Goal: Task Accomplishment & Management: Use online tool/utility

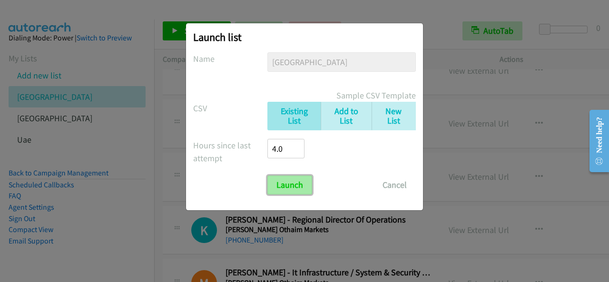
click at [302, 189] on input "Launch" at bounding box center [289, 184] width 45 height 19
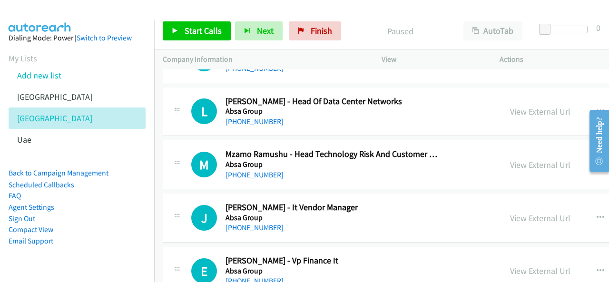
scroll to position [1949, 0]
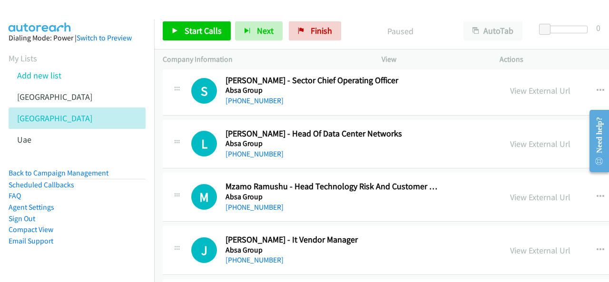
click at [393, 154] on div "L Callback Scheduled Luigi Volpe - Head Of Data Center Networks Absa Group Afri…" at bounding box center [484, 144] width 642 height 49
click at [587, 136] on button "button" at bounding box center [600, 143] width 26 height 19
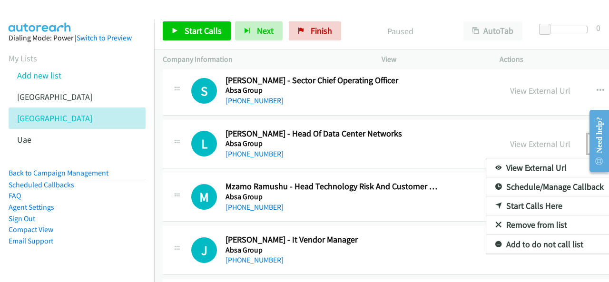
click at [491, 198] on link "Start Calls Here" at bounding box center [549, 205] width 126 height 19
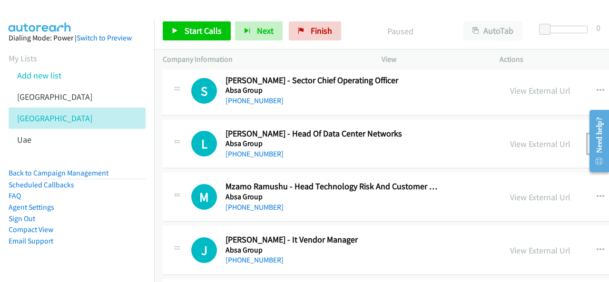
click at [587, 135] on button "button" at bounding box center [600, 143] width 26 height 19
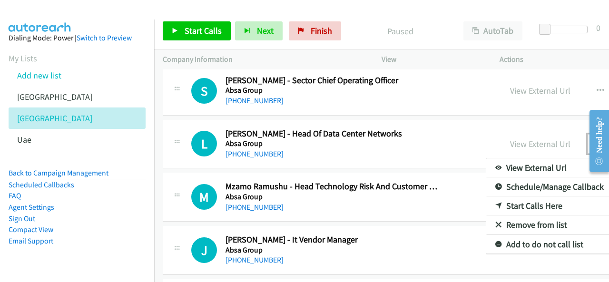
click at [489, 201] on link "Start Calls Here" at bounding box center [549, 205] width 126 height 19
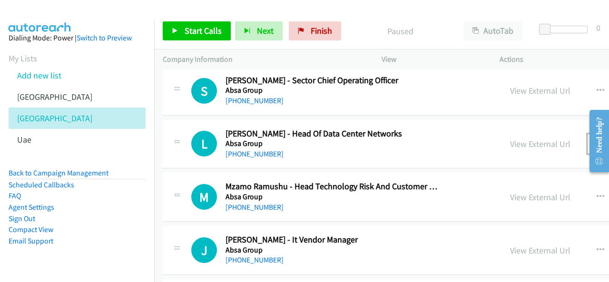
click at [596, 140] on icon "button" at bounding box center [600, 144] width 8 height 8
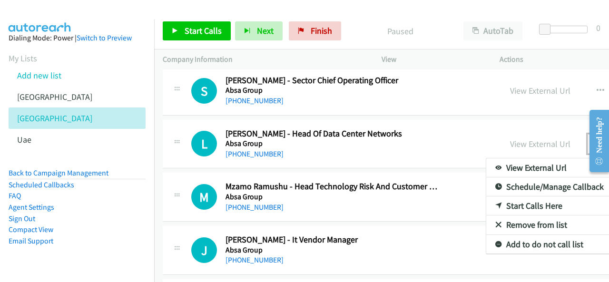
click at [486, 196] on link "Start Calls Here" at bounding box center [549, 205] width 126 height 19
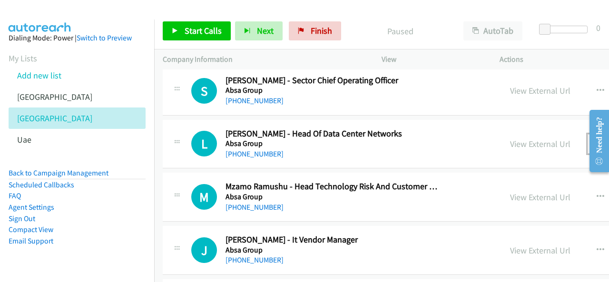
click at [596, 140] on icon "button" at bounding box center [600, 144] width 8 height 8
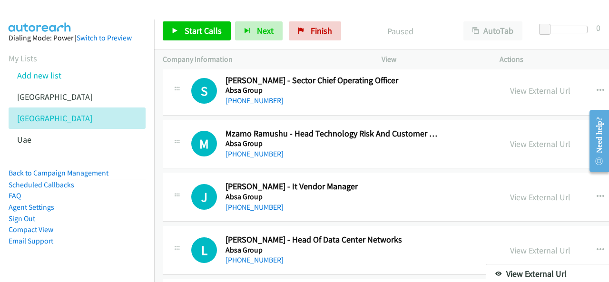
click at [219, 23] on div at bounding box center [304, 141] width 609 height 282
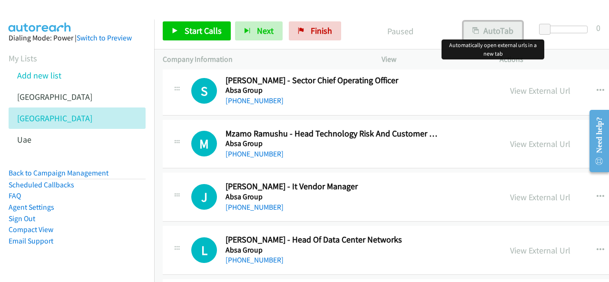
click at [489, 29] on button "AutoTab" at bounding box center [492, 30] width 59 height 19
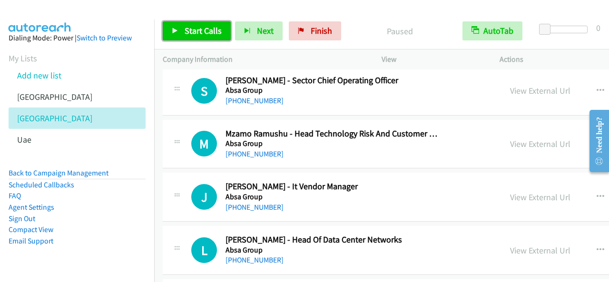
click at [201, 32] on span "Start Calls" at bounding box center [202, 30] width 37 height 11
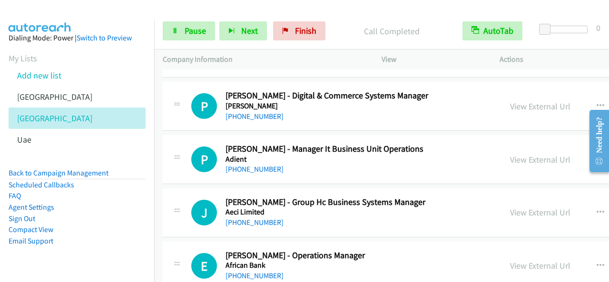
scroll to position [2567, 0]
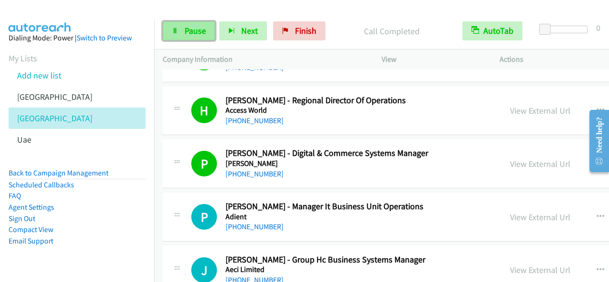
click at [194, 29] on span "Pause" at bounding box center [194, 30] width 21 height 11
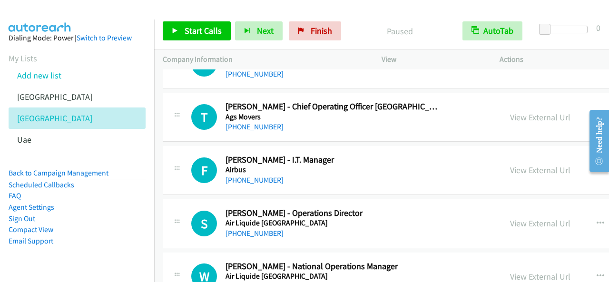
scroll to position [3518, 0]
click at [587, 160] on button "button" at bounding box center [600, 169] width 26 height 19
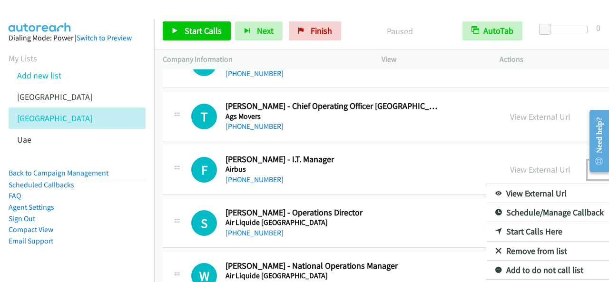
click at [486, 222] on link "Start Calls Here" at bounding box center [549, 231] width 126 height 19
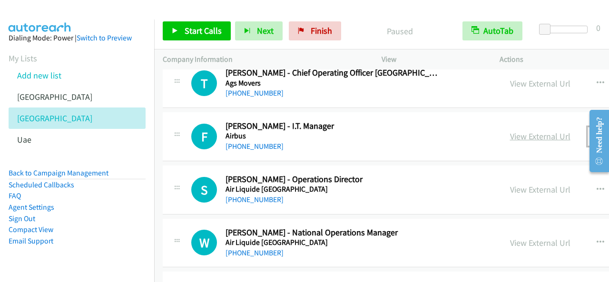
scroll to position [3566, 0]
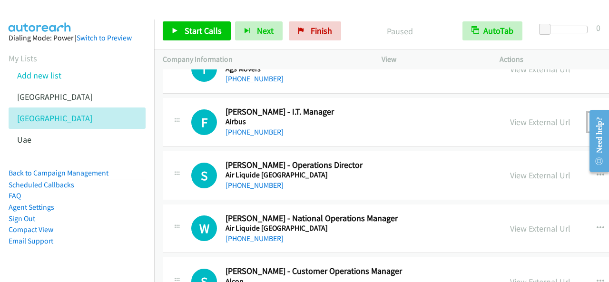
click at [596, 118] on icon "button" at bounding box center [600, 122] width 8 height 8
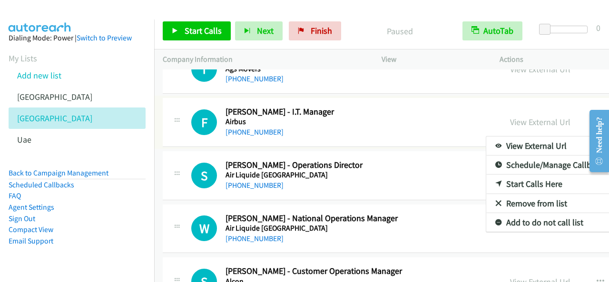
click at [201, 31] on div at bounding box center [304, 141] width 609 height 282
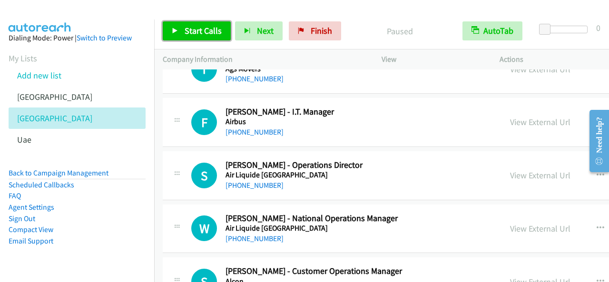
click at [224, 37] on link "Start Calls" at bounding box center [197, 30] width 68 height 19
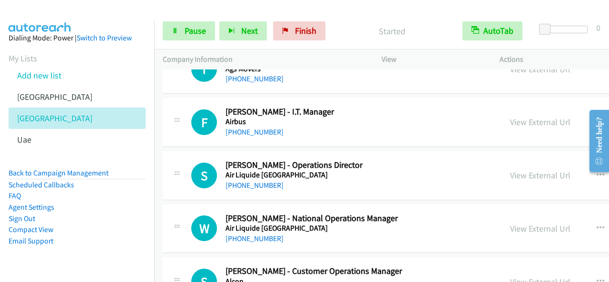
scroll to position [3518, 0]
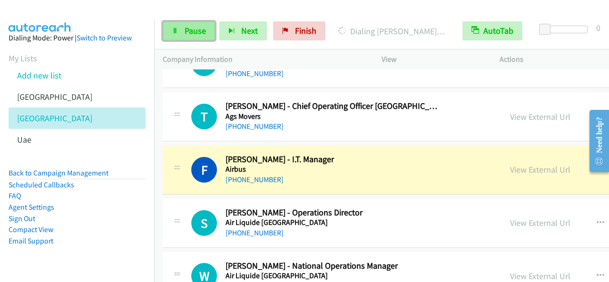
click at [201, 30] on span "Pause" at bounding box center [194, 30] width 21 height 11
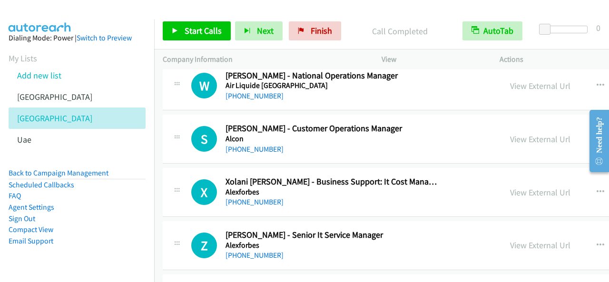
scroll to position [3803, 0]
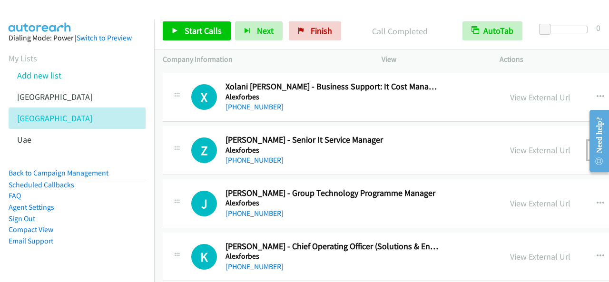
click at [587, 141] on button "button" at bounding box center [600, 150] width 26 height 19
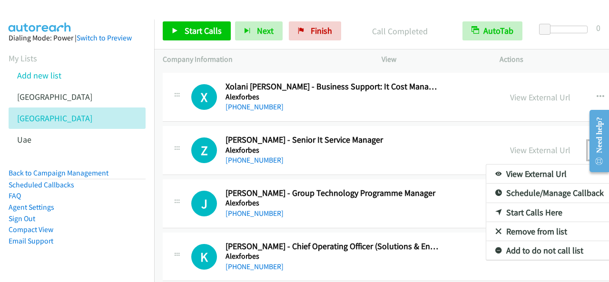
click at [495, 203] on link "Start Calls Here" at bounding box center [549, 212] width 126 height 19
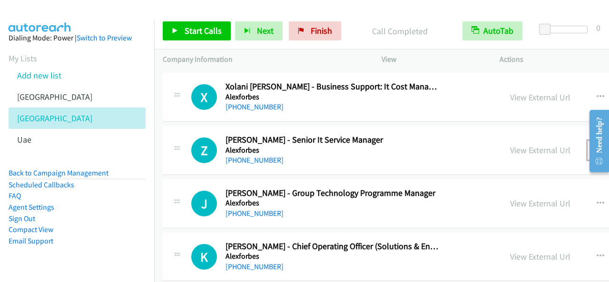
click at [596, 146] on icon "button" at bounding box center [600, 150] width 8 height 8
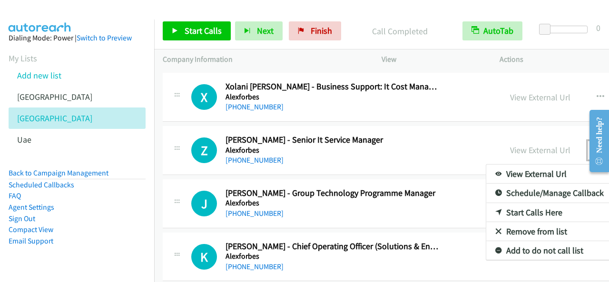
click at [490, 203] on link "Start Calls Here" at bounding box center [549, 212] width 126 height 19
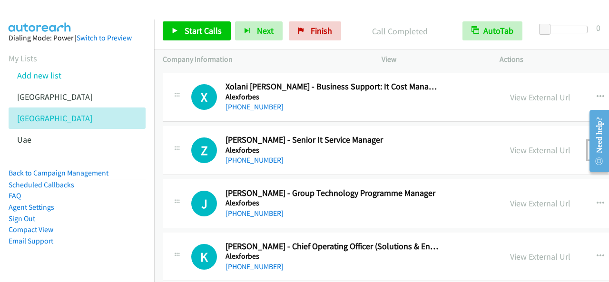
click at [596, 146] on icon "button" at bounding box center [600, 150] width 8 height 8
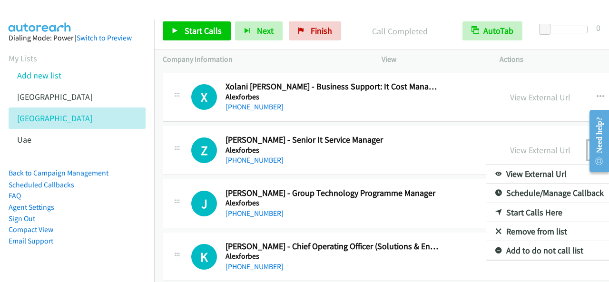
click at [488, 203] on link "Start Calls Here" at bounding box center [549, 212] width 126 height 19
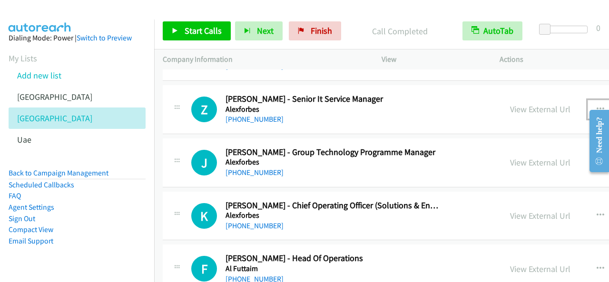
scroll to position [3851, 0]
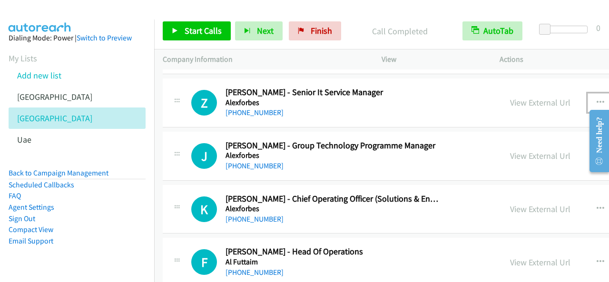
click at [596, 99] on icon "button" at bounding box center [600, 103] width 8 height 8
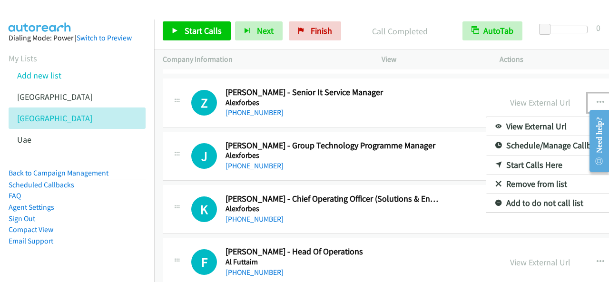
click at [506, 155] on link "Start Calls Here" at bounding box center [549, 164] width 126 height 19
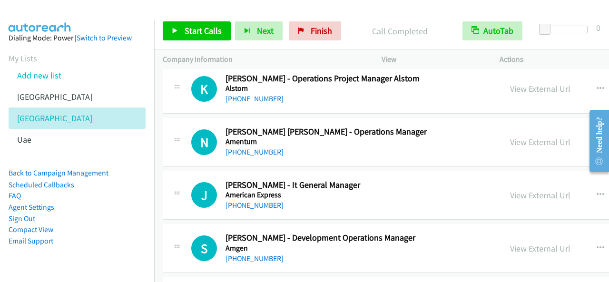
scroll to position [4231, 0]
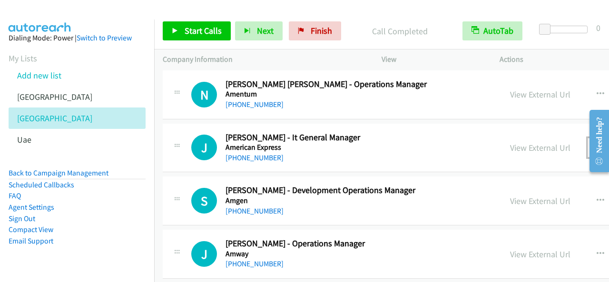
click at [596, 144] on icon "button" at bounding box center [600, 148] width 8 height 8
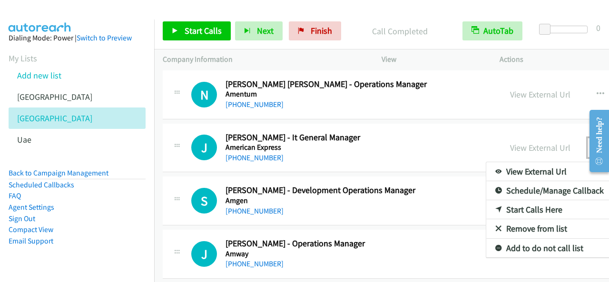
click at [493, 200] on link "Start Calls Here" at bounding box center [549, 209] width 126 height 19
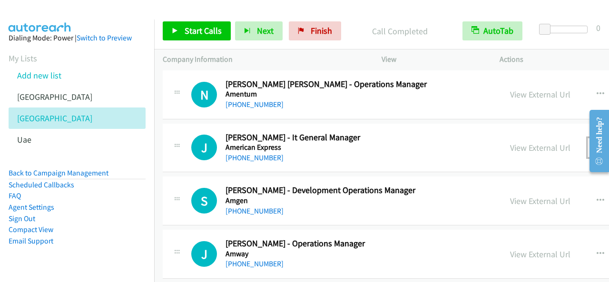
click at [596, 144] on icon "button" at bounding box center [600, 148] width 8 height 8
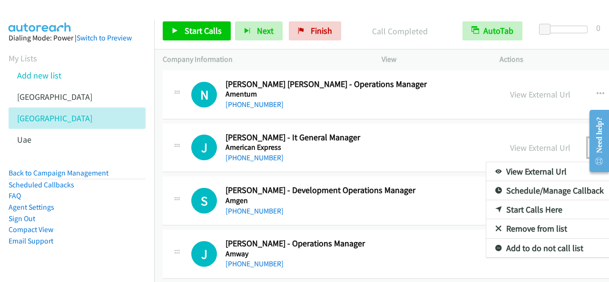
click at [488, 200] on link "Start Calls Here" at bounding box center [549, 209] width 126 height 19
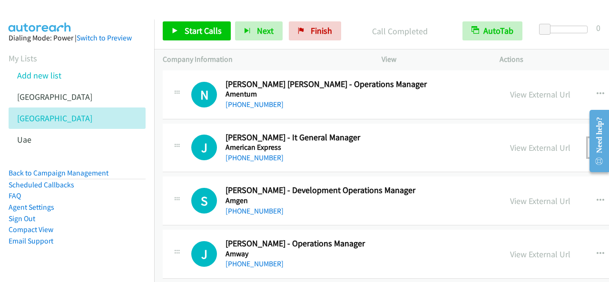
scroll to position [4279, 0]
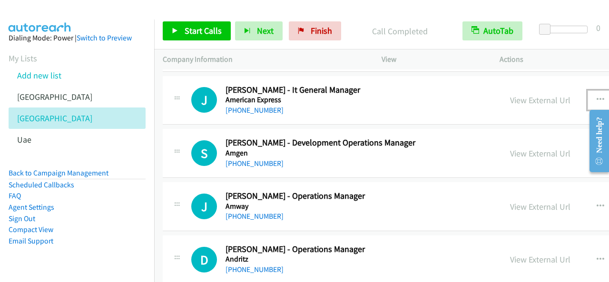
click at [596, 96] on icon "button" at bounding box center [600, 100] width 8 height 8
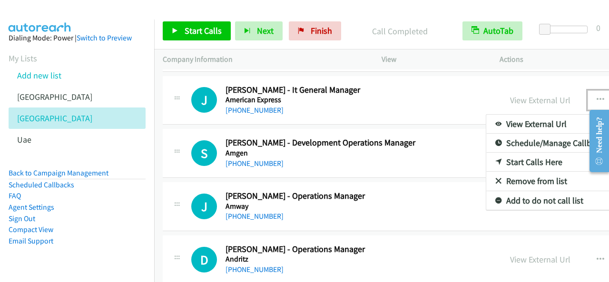
click at [491, 153] on link "Start Calls Here" at bounding box center [549, 162] width 126 height 19
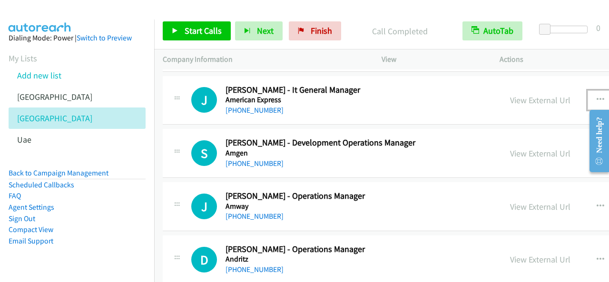
click at [587, 90] on button "button" at bounding box center [600, 99] width 26 height 19
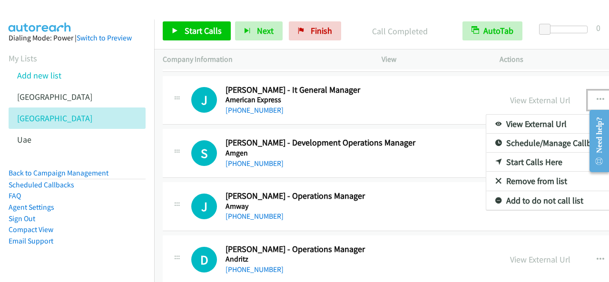
click at [488, 153] on link "Start Calls Here" at bounding box center [549, 162] width 126 height 19
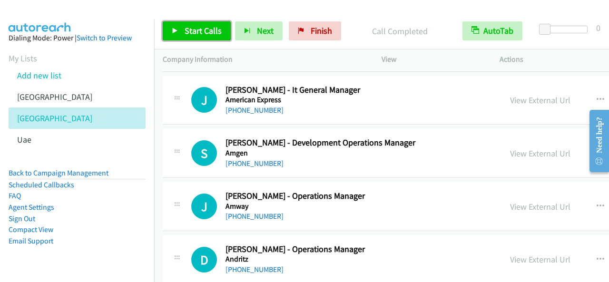
click at [210, 32] on span "Start Calls" at bounding box center [202, 30] width 37 height 11
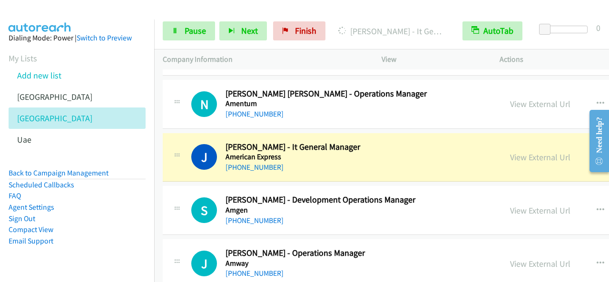
scroll to position [4231, 0]
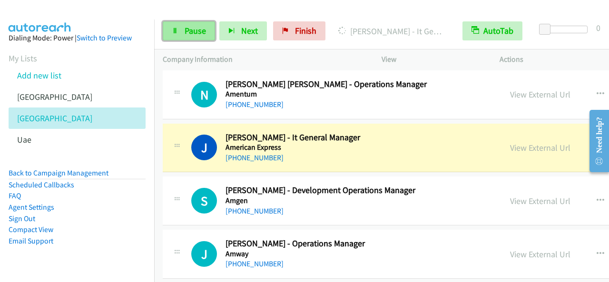
click at [203, 31] on span "Pause" at bounding box center [194, 30] width 21 height 11
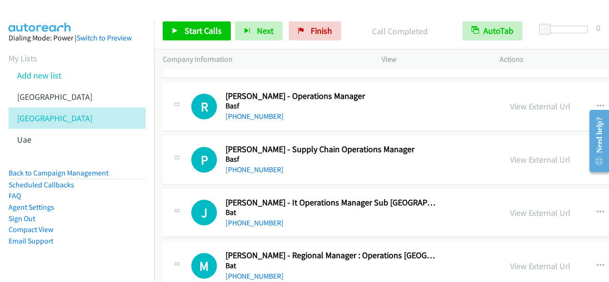
scroll to position [6180, 0]
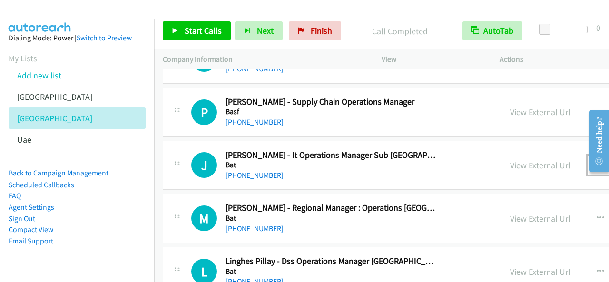
click at [596, 161] on icon "button" at bounding box center [600, 165] width 8 height 8
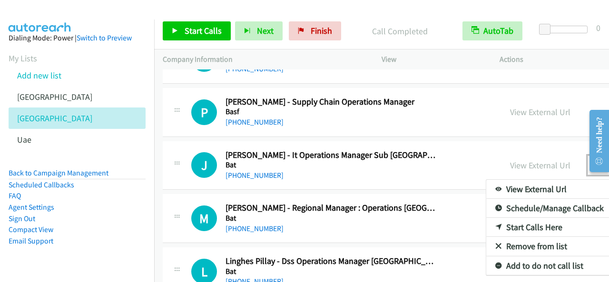
click at [488, 218] on link "Start Calls Here" at bounding box center [549, 227] width 126 height 19
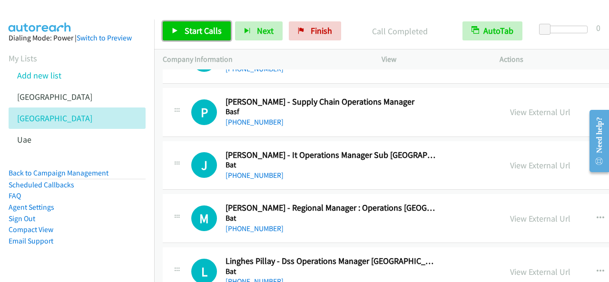
click at [194, 35] on span "Start Calls" at bounding box center [202, 30] width 37 height 11
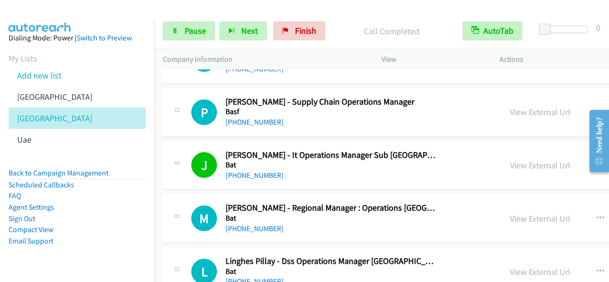
scroll to position [6228, 0]
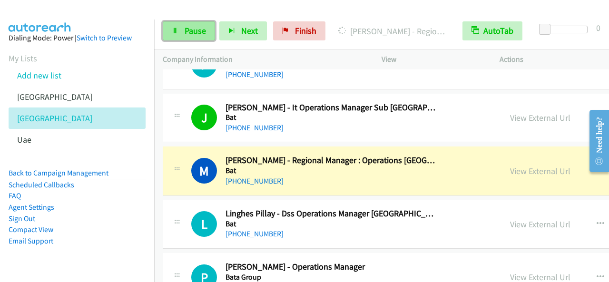
click at [198, 35] on span "Pause" at bounding box center [194, 30] width 21 height 11
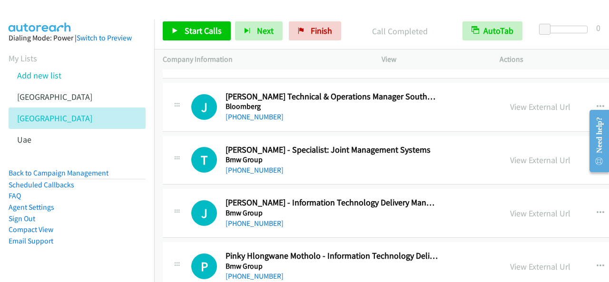
scroll to position [7084, 0]
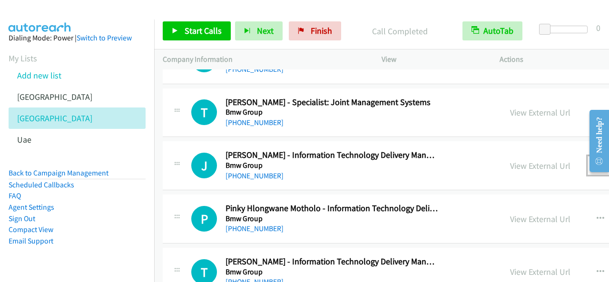
click at [596, 162] on icon "button" at bounding box center [600, 166] width 8 height 8
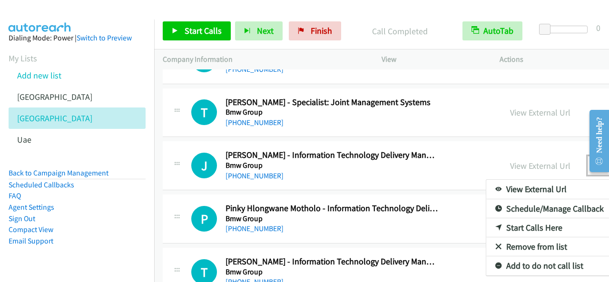
click at [486, 218] on link "Start Calls Here" at bounding box center [549, 227] width 126 height 19
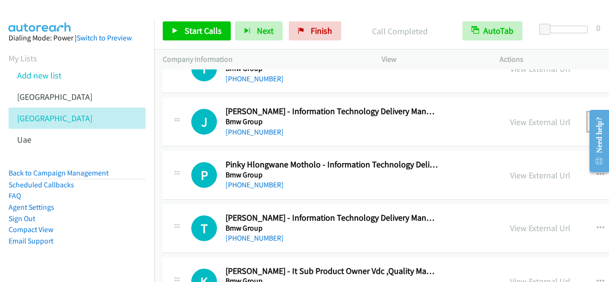
scroll to position [7131, 0]
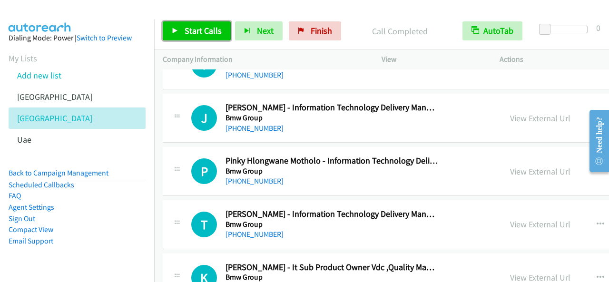
click at [216, 38] on link "Start Calls" at bounding box center [197, 30] width 68 height 19
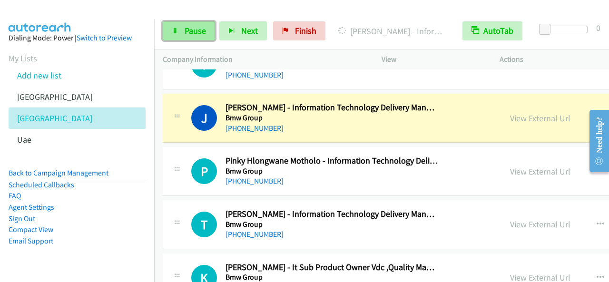
click at [199, 28] on span "Pause" at bounding box center [194, 30] width 21 height 11
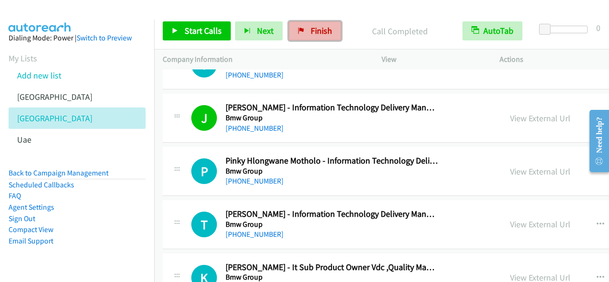
click at [328, 30] on link "Finish" at bounding box center [315, 30] width 52 height 19
